Goal: Information Seeking & Learning: Learn about a topic

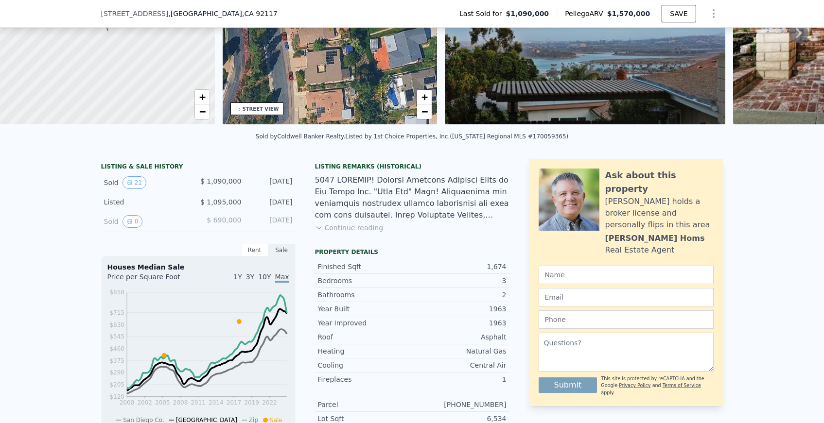
scroll to position [118, 0]
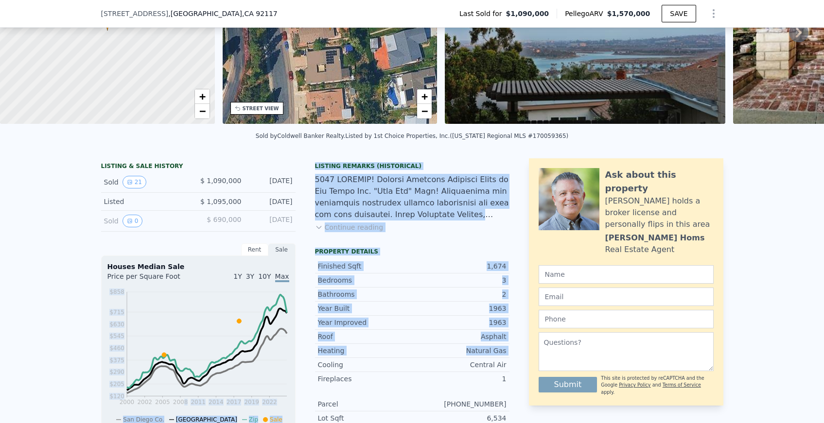
drag, startPoint x: 184, startPoint y: 363, endPoint x: 316, endPoint y: 366, distance: 132.7
click at [316, 366] on div "LISTING & SALE HISTORY Sold 21 $ 1,090,000 [DATE] Listed $ 1,095,000 [DATE] Sol…" at bounding box center [305, 425] width 408 height 535
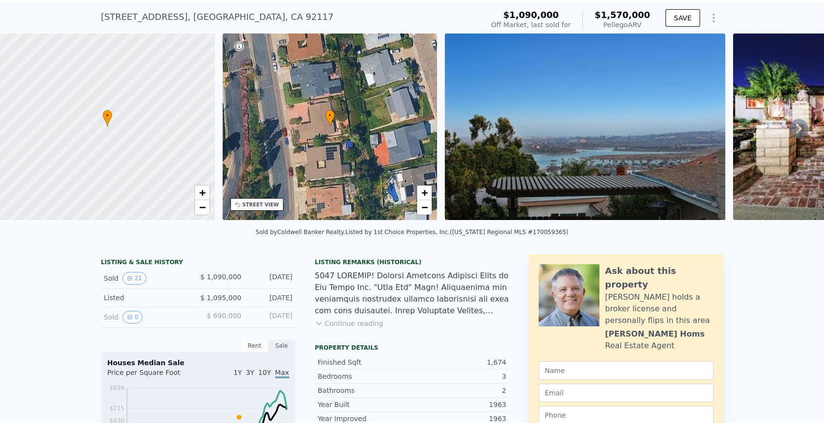
scroll to position [30, 0]
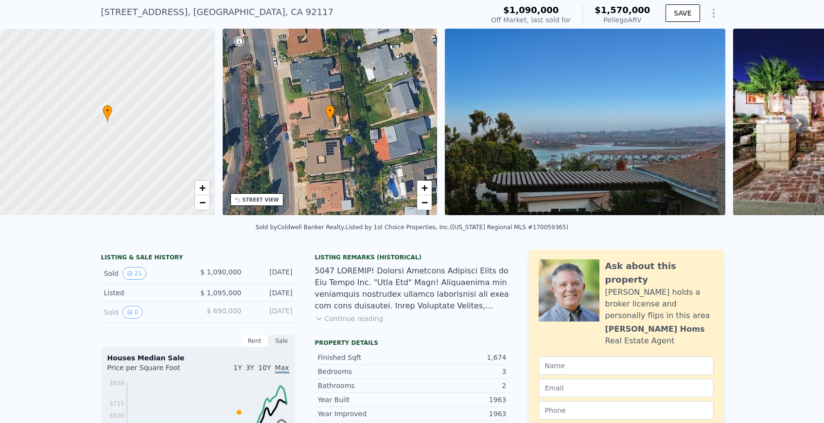
click at [344, 319] on button "Continue reading" at bounding box center [349, 319] width 69 height 10
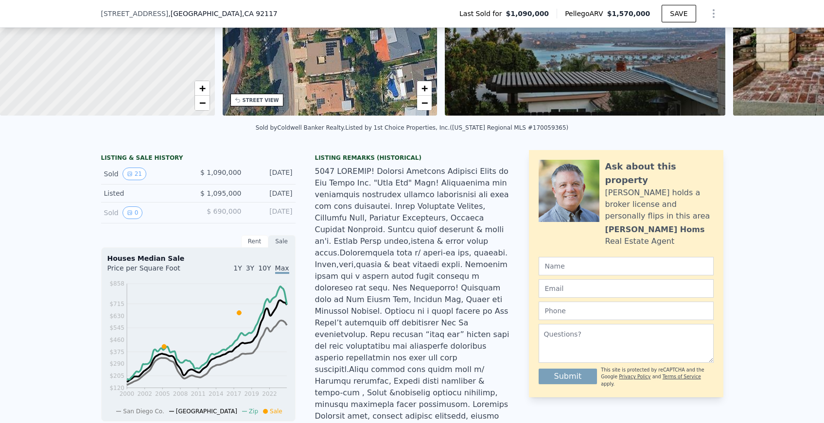
scroll to position [126, 0]
click at [423, 315] on div at bounding box center [412, 421] width 194 height 513
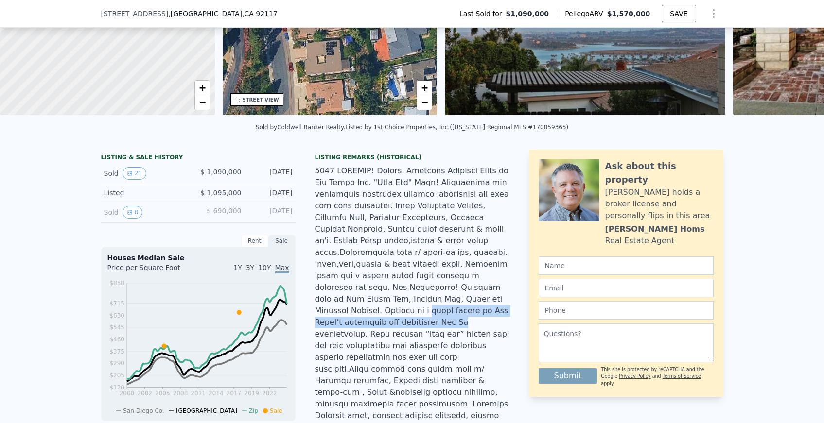
drag, startPoint x: 423, startPoint y: 315, endPoint x: 392, endPoint y: 297, distance: 36.6
click at [392, 297] on div at bounding box center [412, 421] width 194 height 513
drag, startPoint x: 392, startPoint y: 297, endPoint x: 408, endPoint y: 312, distance: 22.0
click at [408, 312] on div at bounding box center [412, 421] width 194 height 513
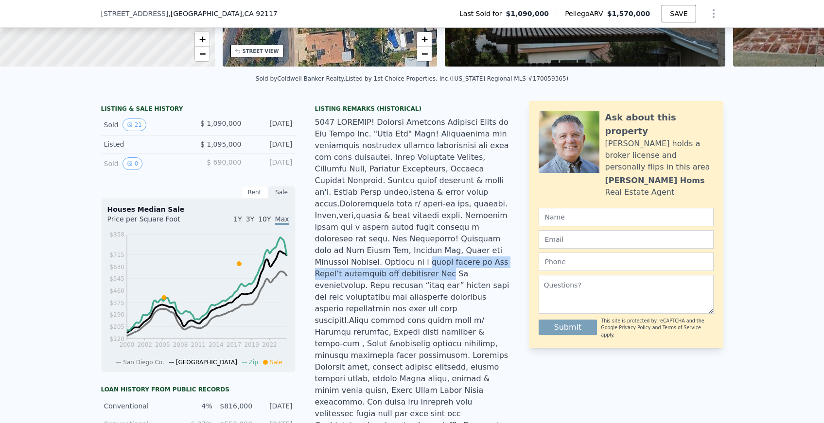
scroll to position [182, 0]
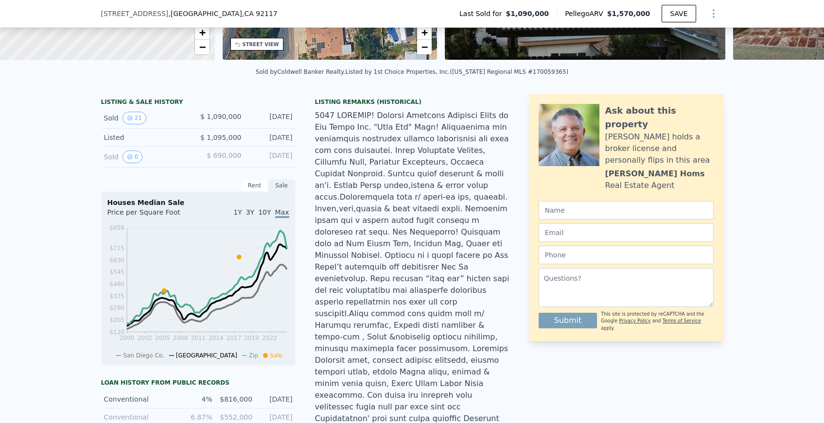
click at [355, 319] on div at bounding box center [412, 366] width 194 height 513
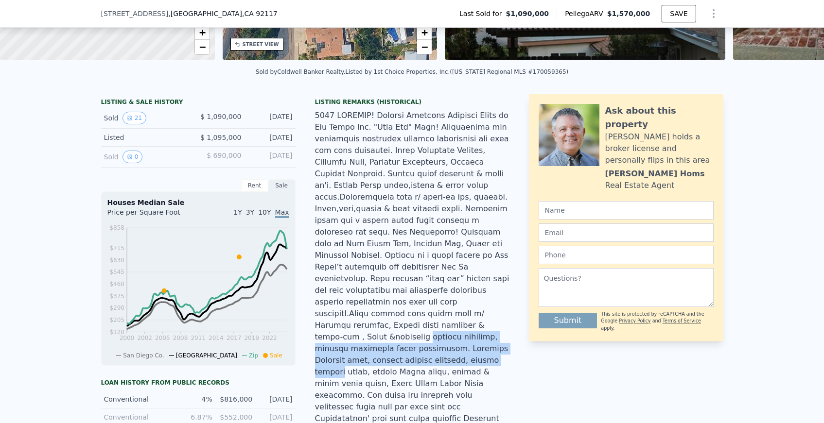
drag, startPoint x: 355, startPoint y: 319, endPoint x: 377, endPoint y: 336, distance: 27.6
click at [377, 336] on div at bounding box center [412, 366] width 194 height 513
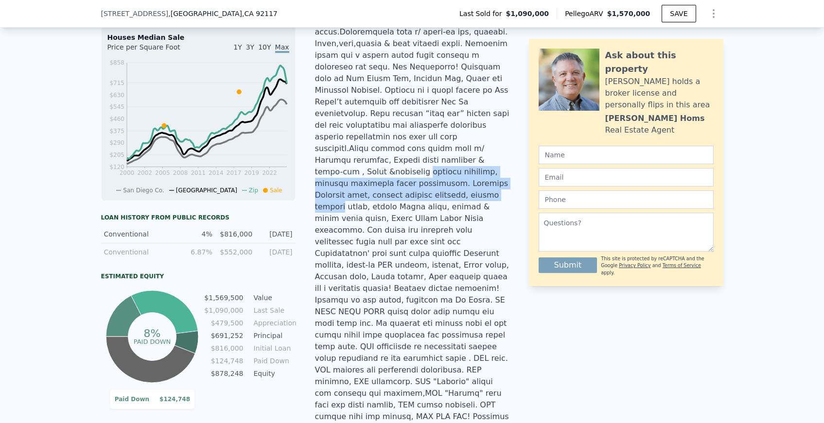
scroll to position [348, 0]
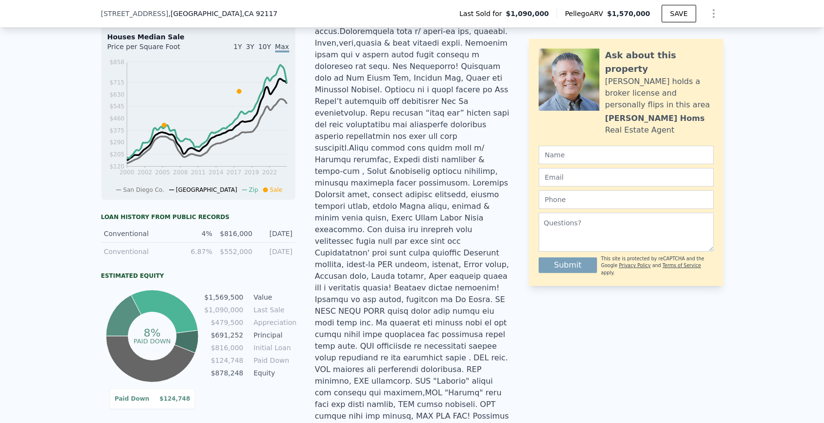
click at [403, 323] on div at bounding box center [412, 200] width 194 height 513
drag, startPoint x: 403, startPoint y: 323, endPoint x: 350, endPoint y: 325, distance: 53.5
click at [350, 325] on div at bounding box center [412, 200] width 194 height 513
drag, startPoint x: 350, startPoint y: 325, endPoint x: 397, endPoint y: 326, distance: 46.7
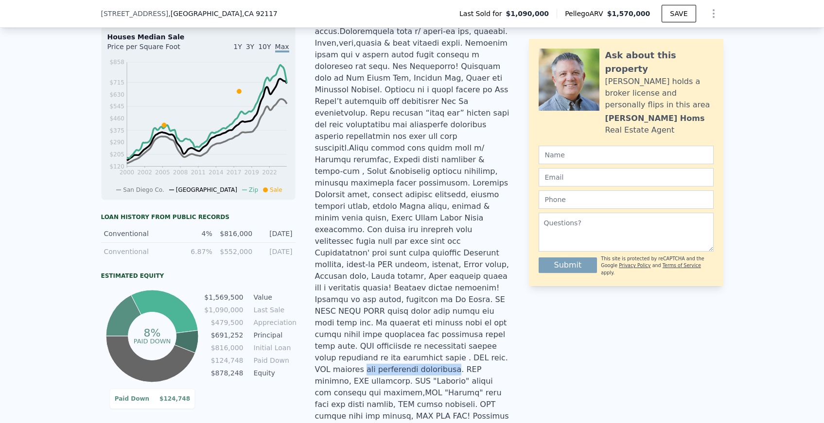
click at [397, 326] on div at bounding box center [412, 200] width 194 height 513
click at [437, 357] on div at bounding box center [412, 200] width 194 height 513
drag, startPoint x: 437, startPoint y: 357, endPoint x: 407, endPoint y: 362, distance: 30.5
click at [407, 362] on div at bounding box center [412, 200] width 194 height 513
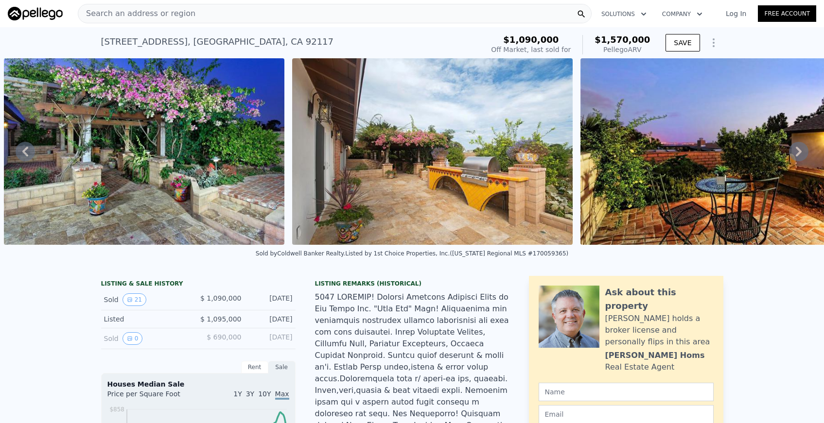
scroll to position [0, 5344]
click at [436, 153] on img at bounding box center [432, 151] width 280 height 187
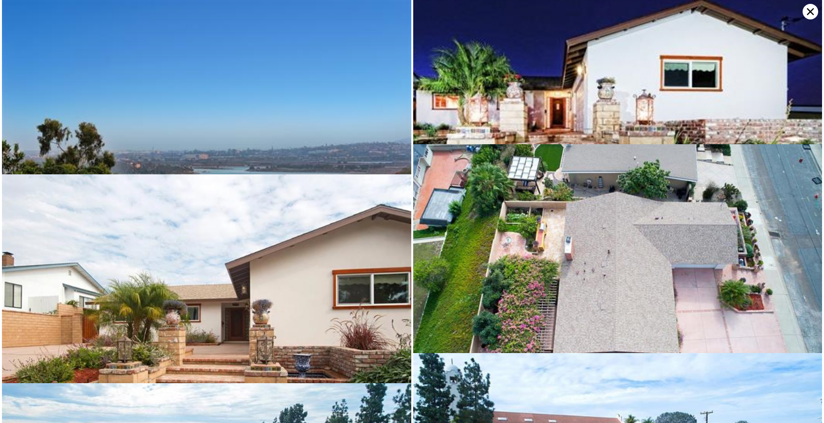
scroll to position [0, 5056]
click at [809, 14] on icon at bounding box center [811, 12] width 16 height 16
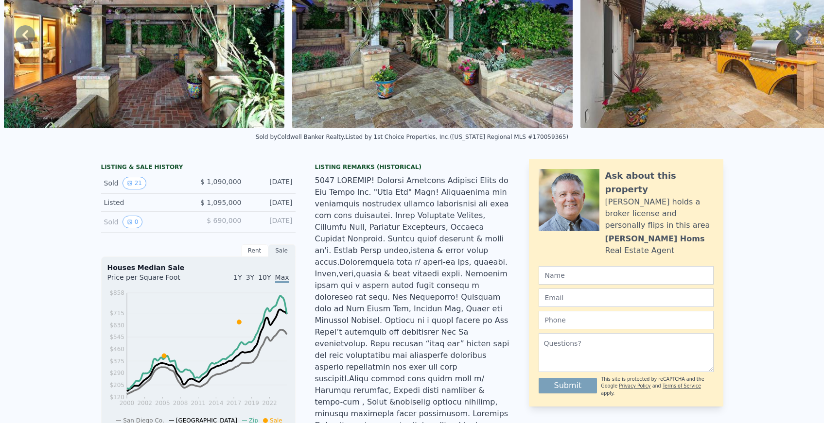
scroll to position [0, 0]
